Goal: Navigation & Orientation: Find specific page/section

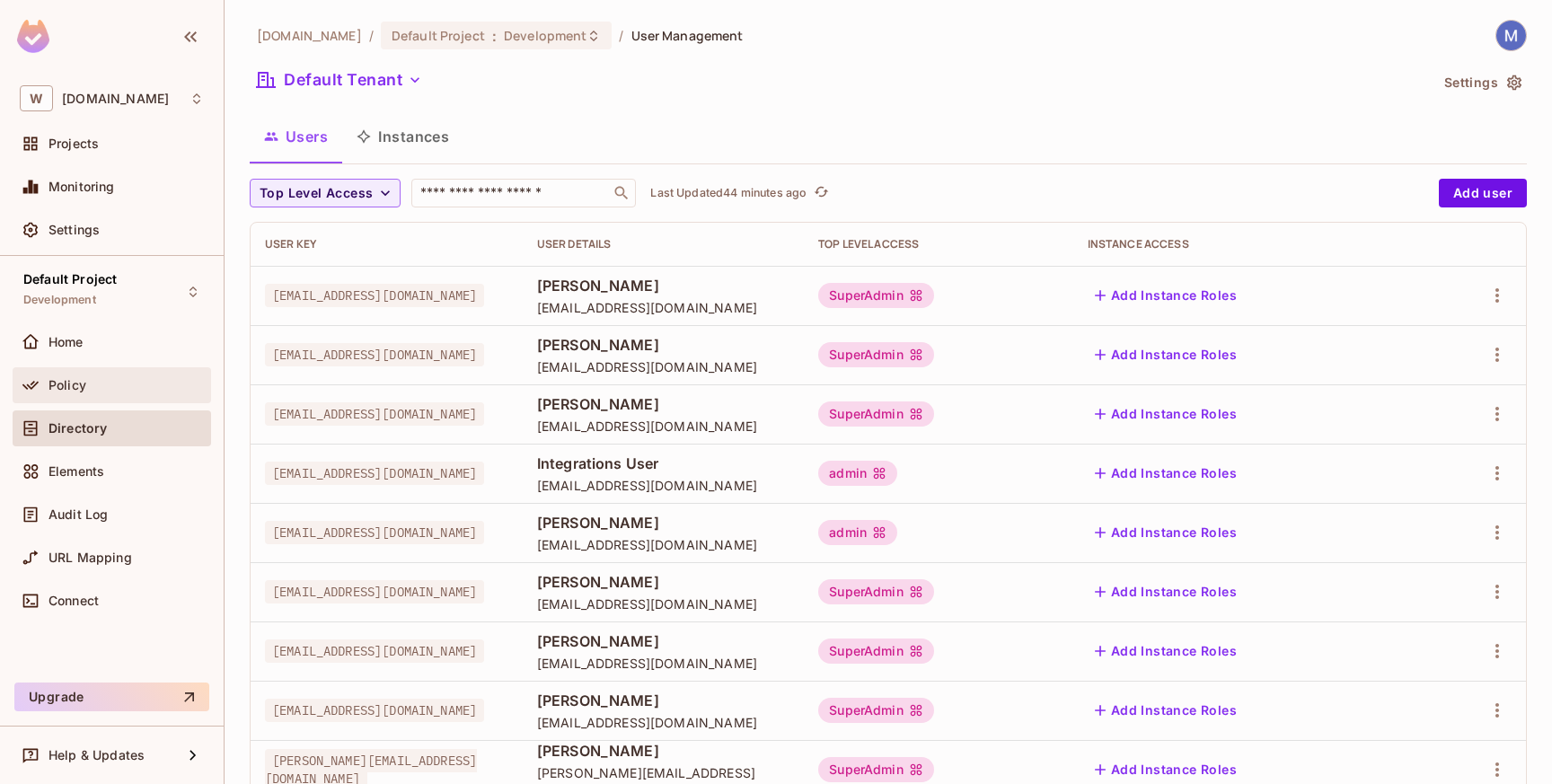
click at [99, 383] on div "Policy" at bounding box center [127, 385] width 155 height 14
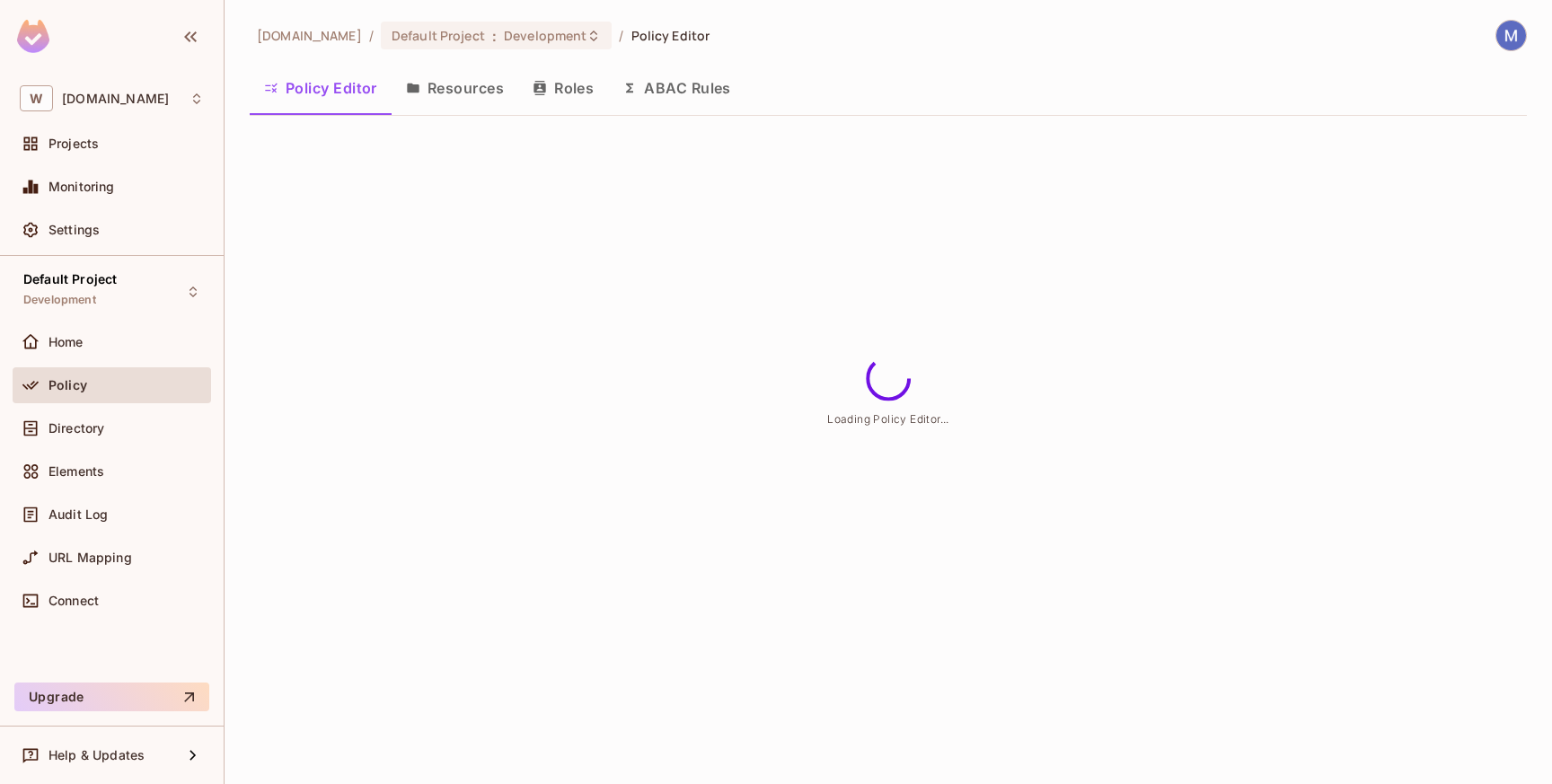
click at [97, 341] on div "Home" at bounding box center [127, 342] width 155 height 14
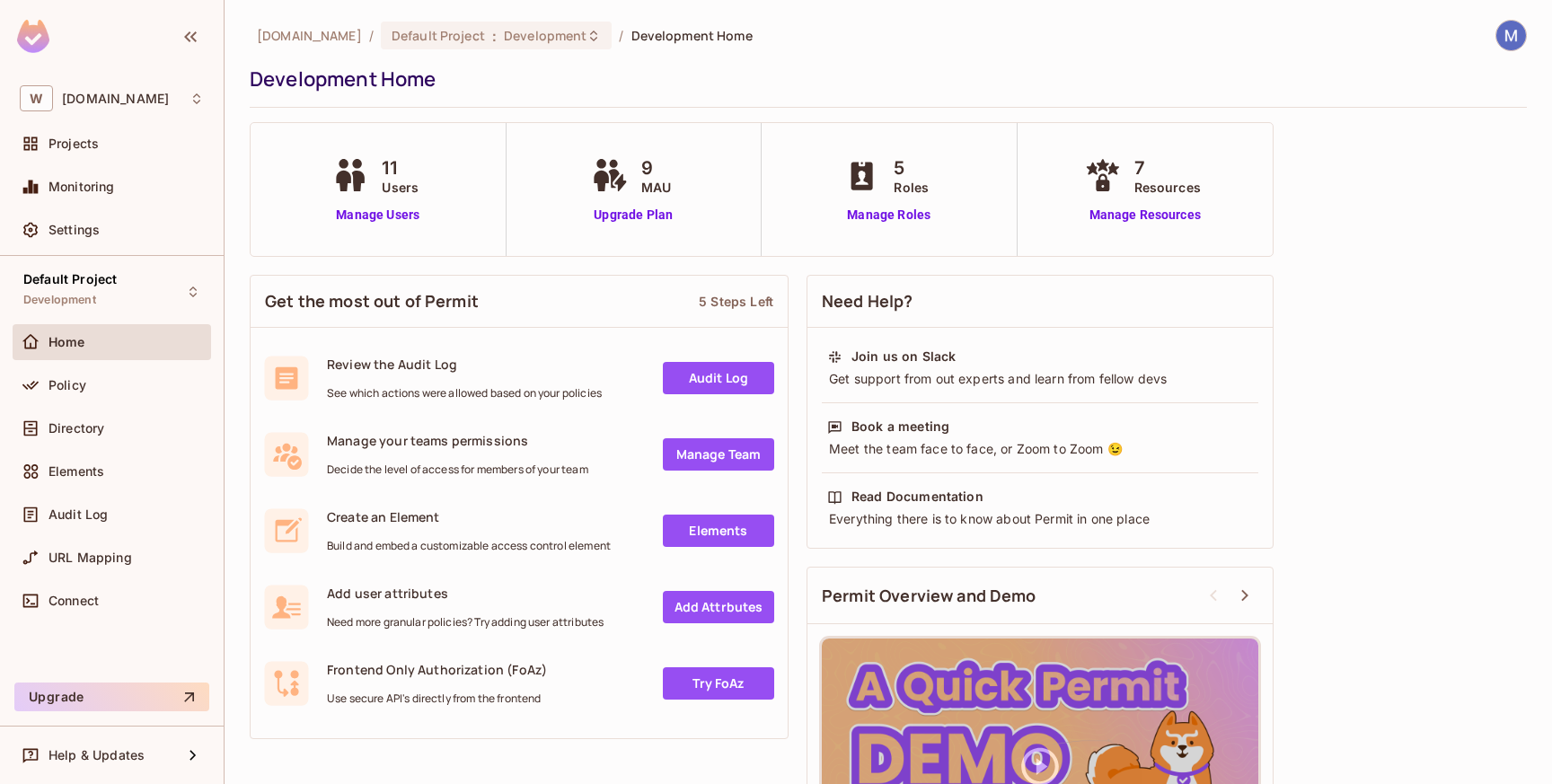
click at [96, 403] on div "Policy" at bounding box center [112, 389] width 198 height 43
click at [99, 387] on div "Policy" at bounding box center [127, 385] width 155 height 14
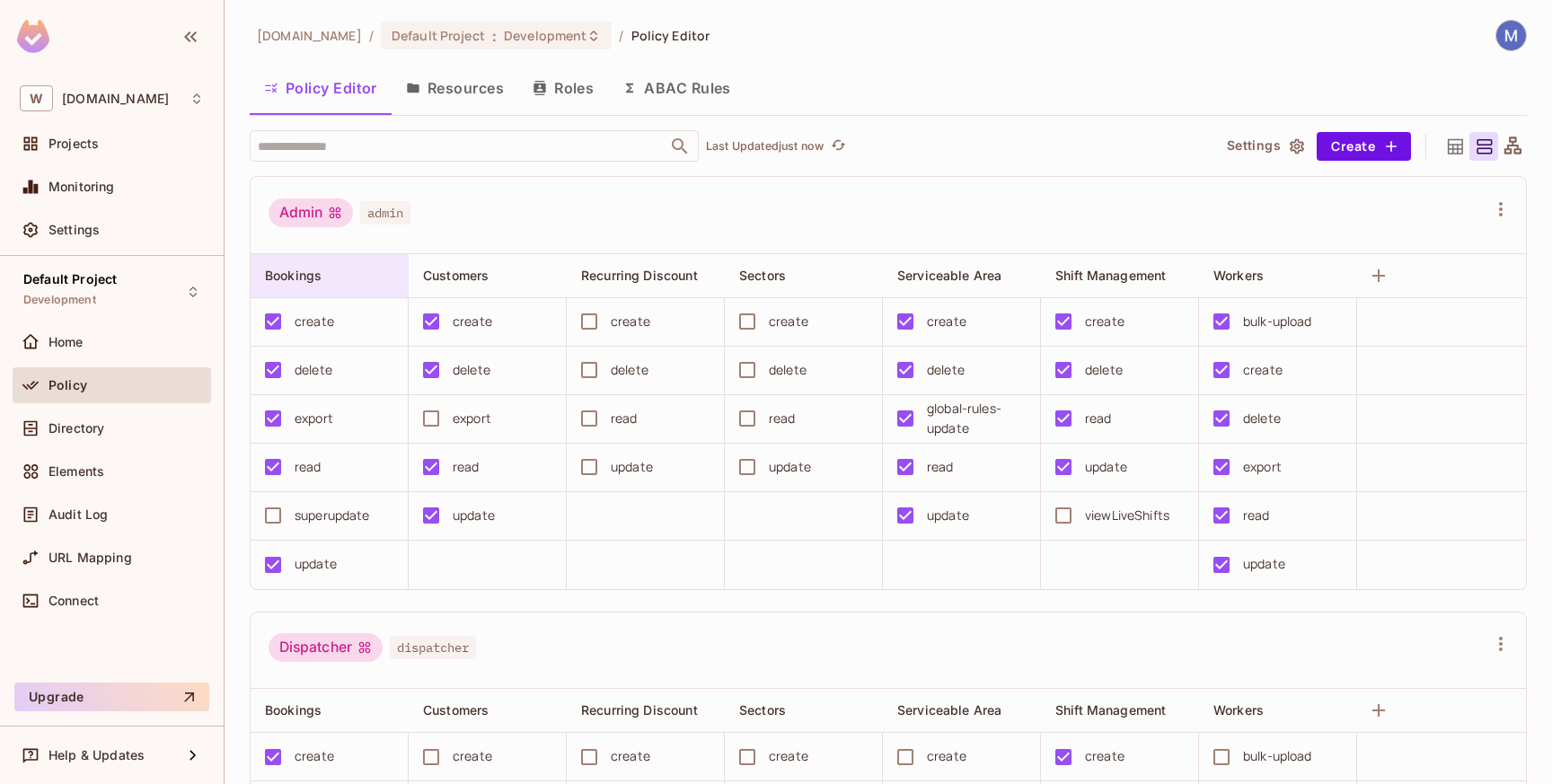
click at [302, 274] on span "Bookings" at bounding box center [293, 275] width 57 height 15
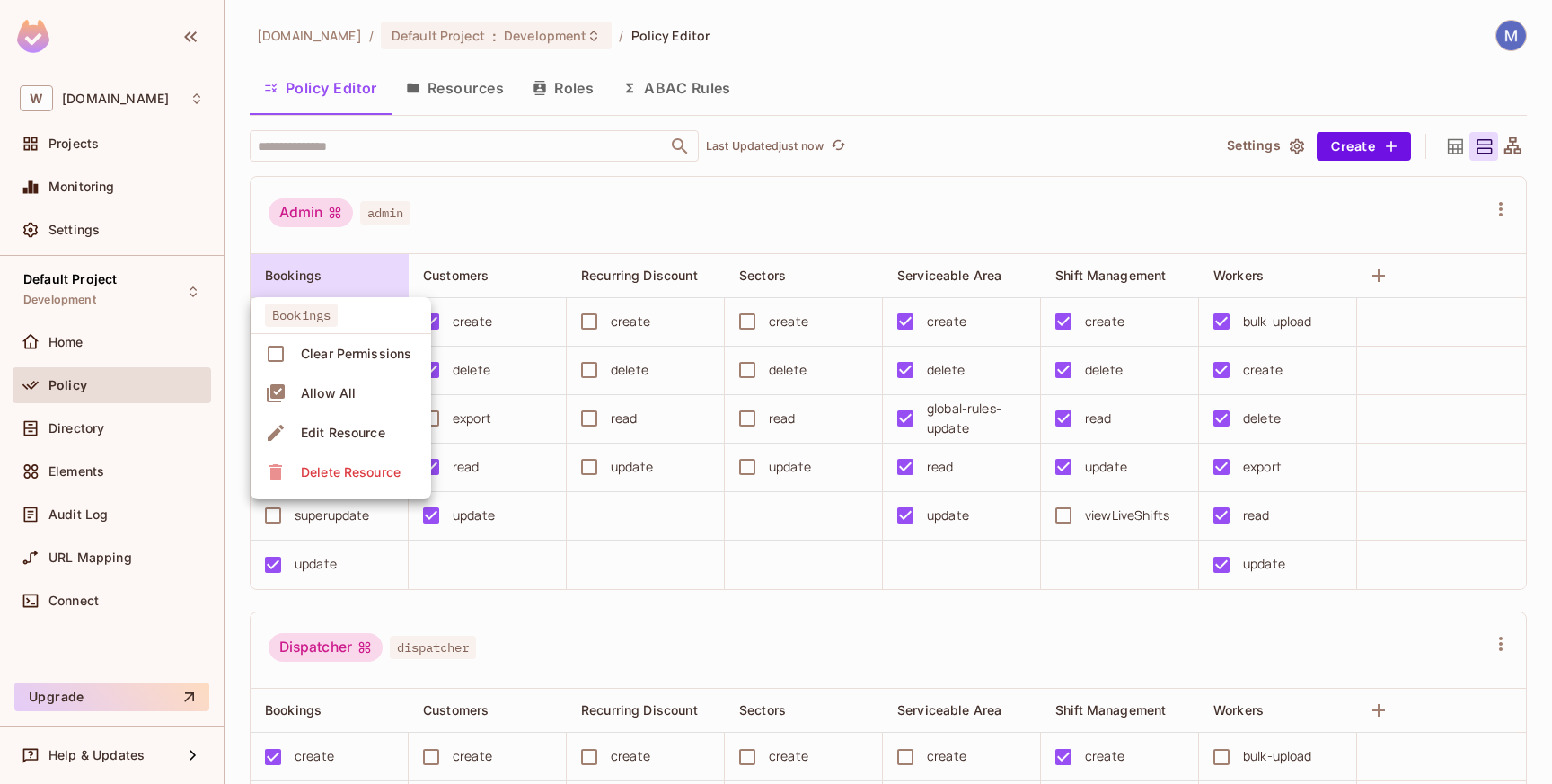
click at [496, 223] on div at bounding box center [776, 392] width 1552 height 784
